Goal: Information Seeking & Learning: Learn about a topic

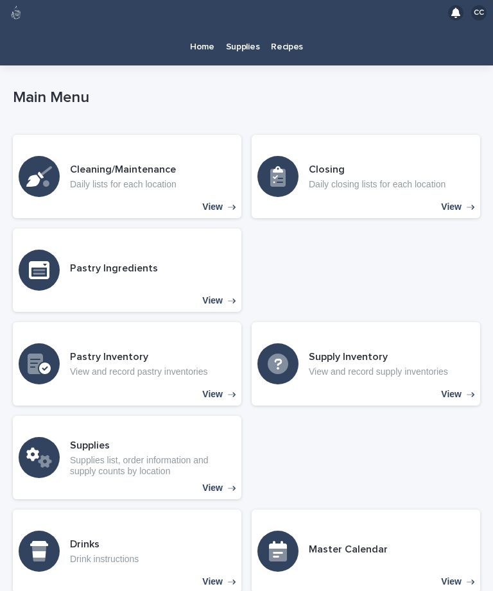
click at [287, 47] on p "Recipes" at bounding box center [287, 39] width 32 height 27
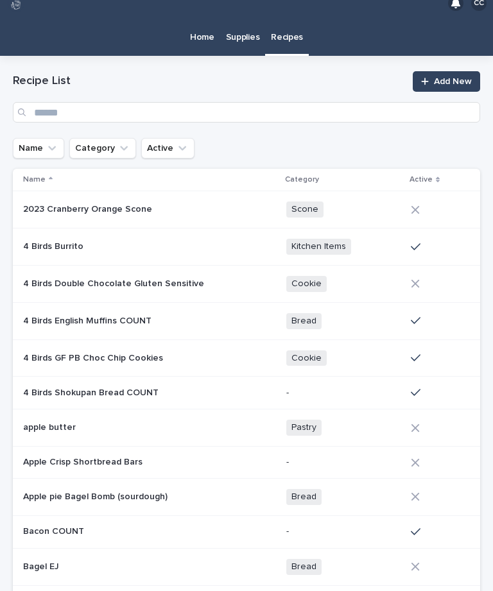
scroll to position [13, 0]
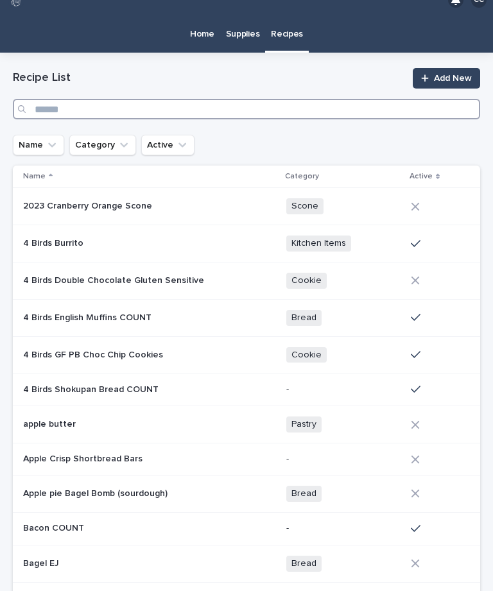
click at [64, 99] on input "Search" at bounding box center [246, 109] width 467 height 21
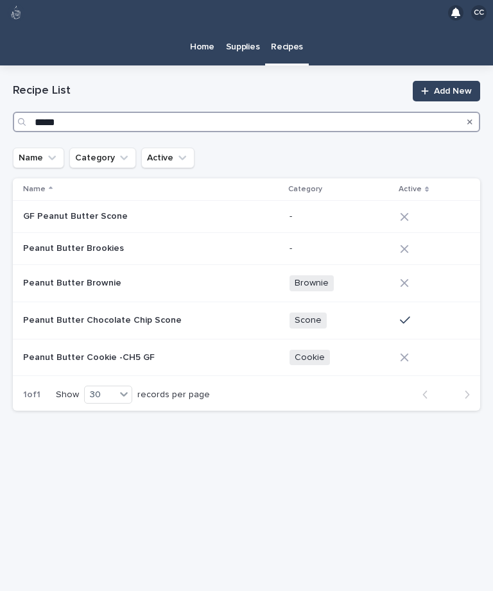
type input "******"
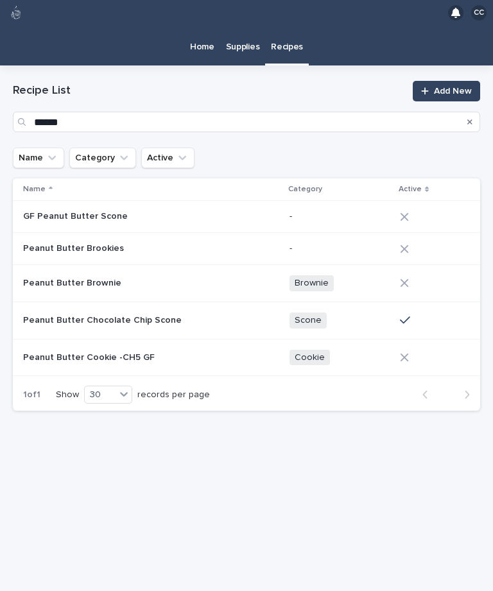
click at [53, 312] on p "Peanut Butter Chocolate Chip Scone" at bounding box center [103, 318] width 161 height 13
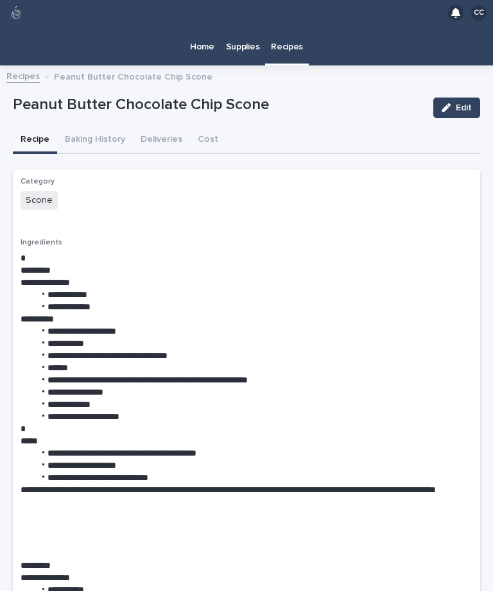
click at [12, 68] on link "Recipes" at bounding box center [22, 75] width 33 height 15
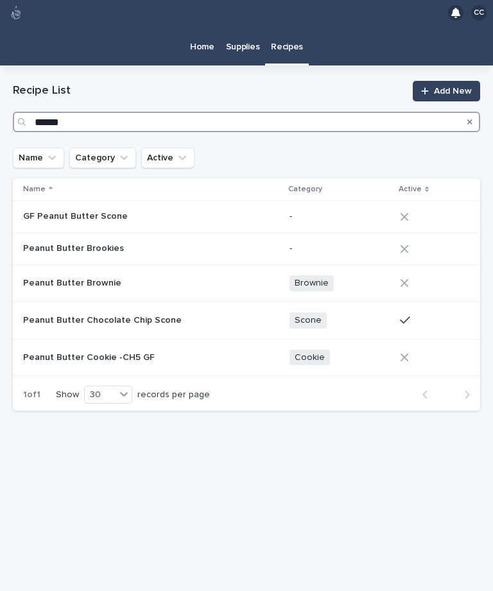
click at [457, 112] on input "******" at bounding box center [246, 122] width 467 height 21
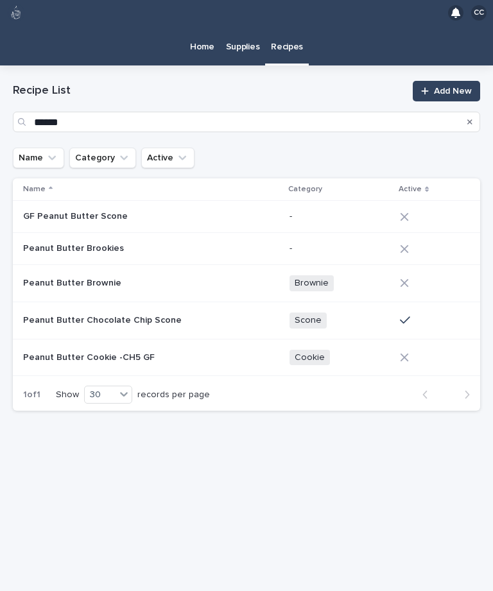
click at [468, 118] on icon "Search" at bounding box center [469, 122] width 5 height 8
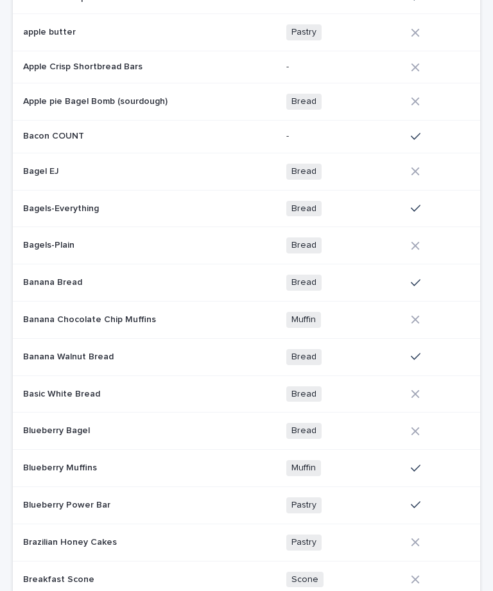
scroll to position [421, 0]
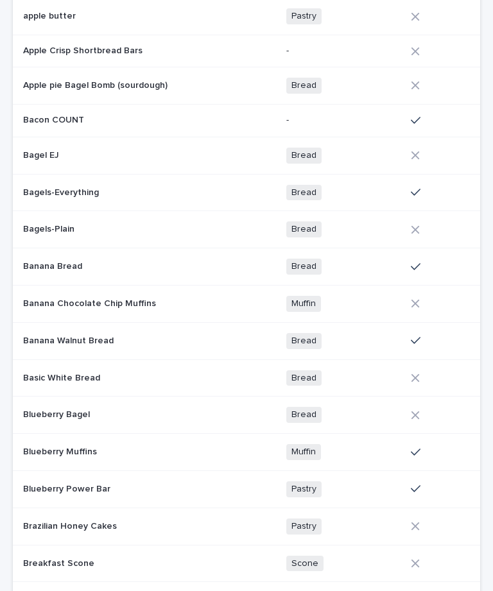
click at [97, 261] on p at bounding box center [135, 266] width 225 height 11
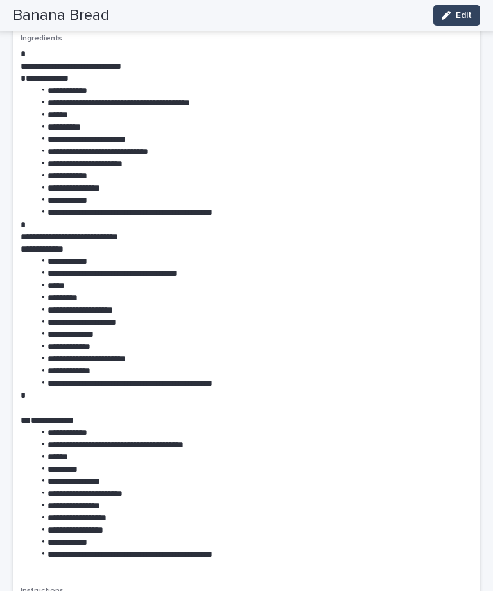
scroll to position [205, 0]
